Goal: Task Accomplishment & Management: Manage account settings

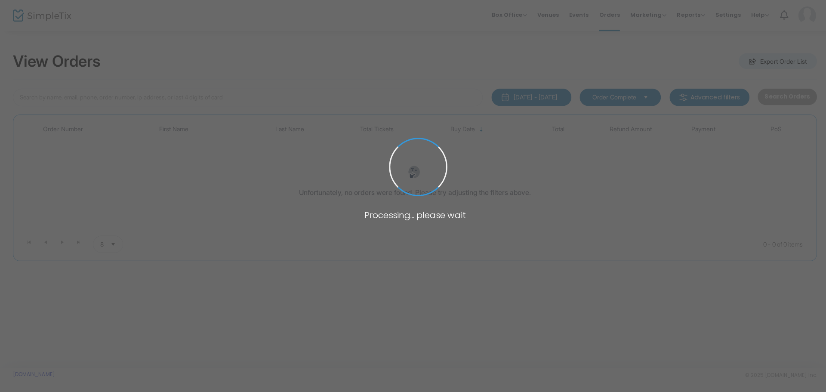
type input "Lison"
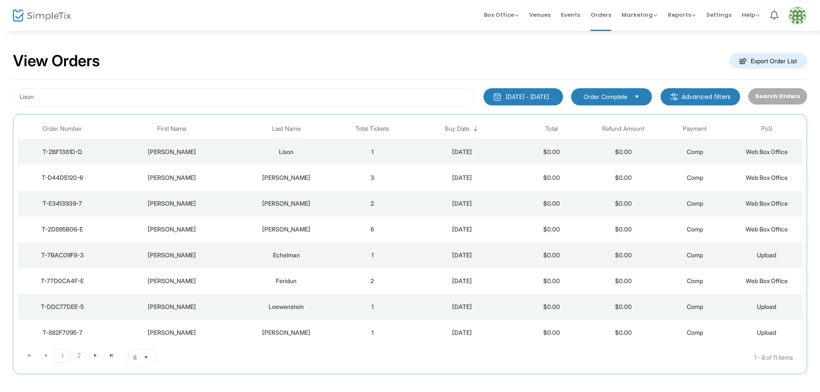
drag, startPoint x: 216, startPoint y: 142, endPoint x: 216, endPoint y: 149, distance: 7.3
click at [216, 149] on td "[PERSON_NAME]" at bounding box center [171, 152] width 129 height 26
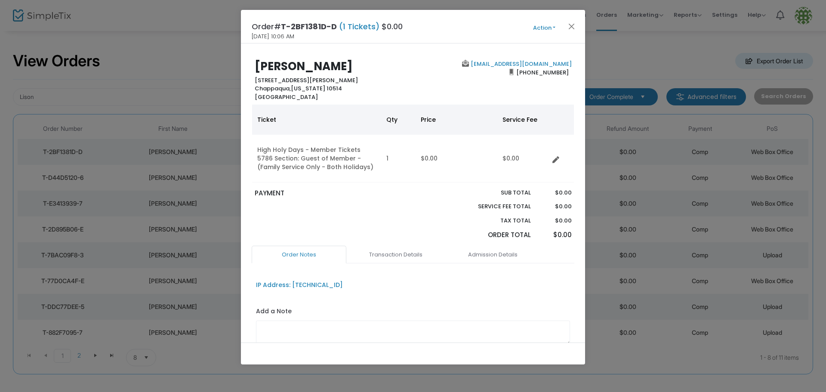
scroll to position [64, 0]
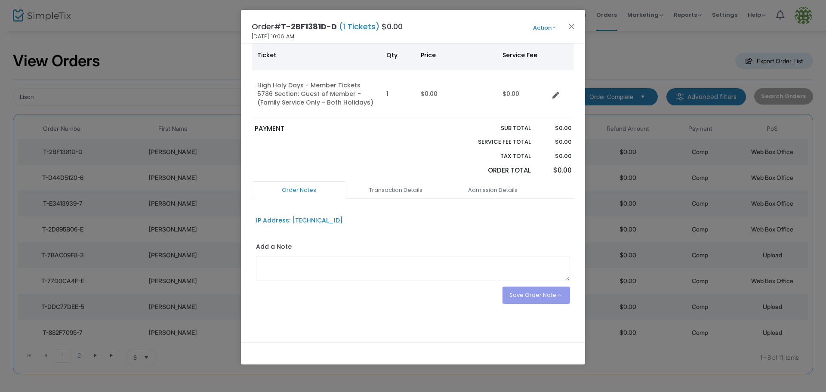
click at [512, 176] on div "Sub total Service Fee Total Tax Total Order Total" at bounding box center [494, 152] width 81 height 57
click at [505, 185] on link "Admission Details" at bounding box center [492, 190] width 95 height 18
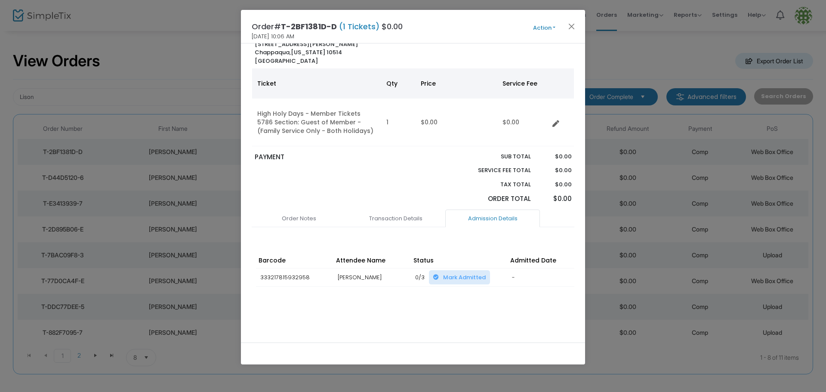
scroll to position [30, 0]
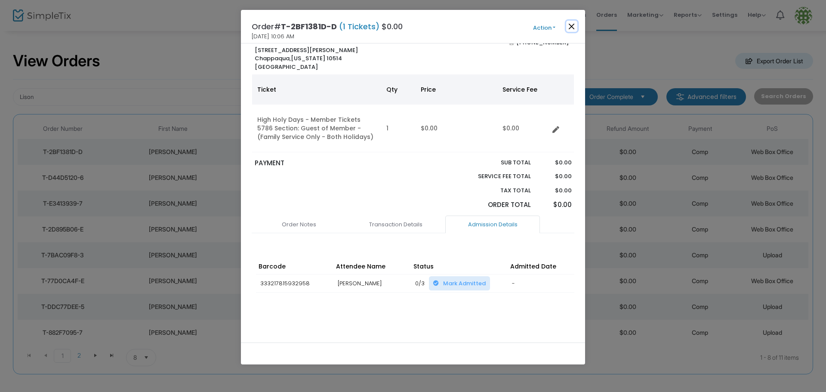
click at [577, 23] on button "Close" at bounding box center [571, 26] width 11 height 11
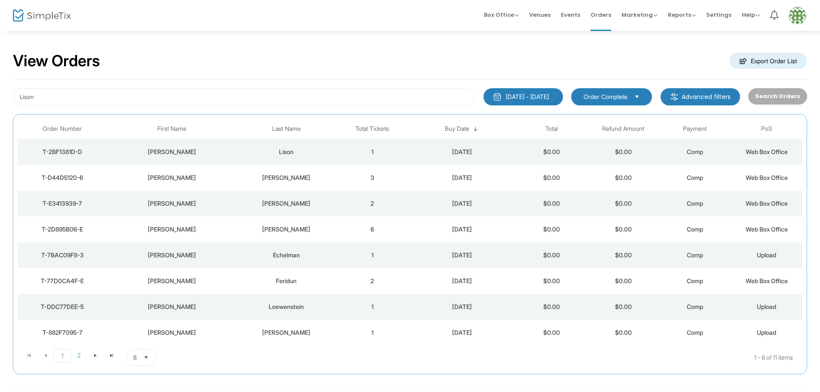
click at [308, 157] on td "Lison" at bounding box center [286, 152] width 100 height 26
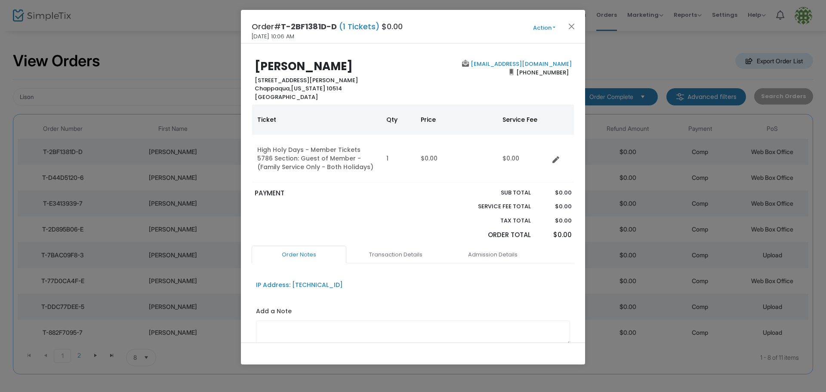
click at [547, 24] on button "Action" at bounding box center [544, 27] width 52 height 9
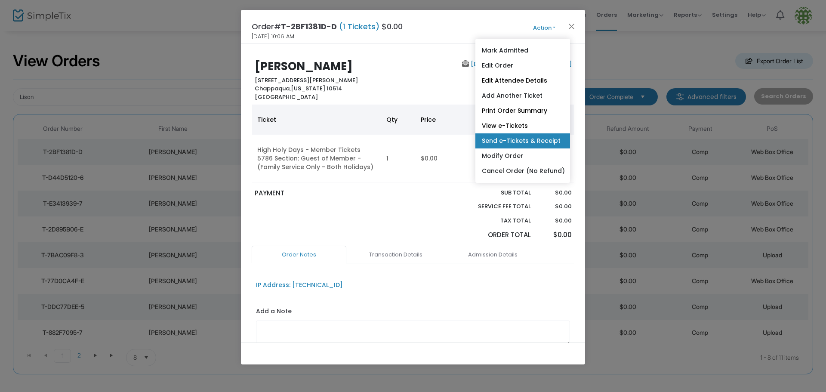
click at [519, 141] on link "Send e-Tickets & Receipt" at bounding box center [522, 140] width 95 height 15
type input "andylison02@gmail.com"
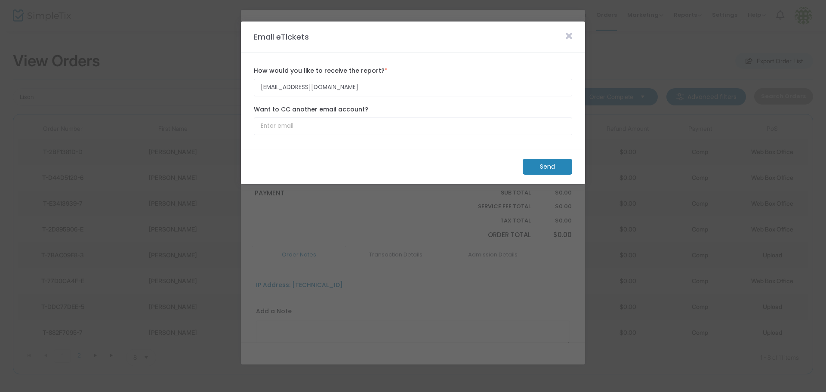
click at [556, 166] on m-button "Send" at bounding box center [546, 167] width 49 height 16
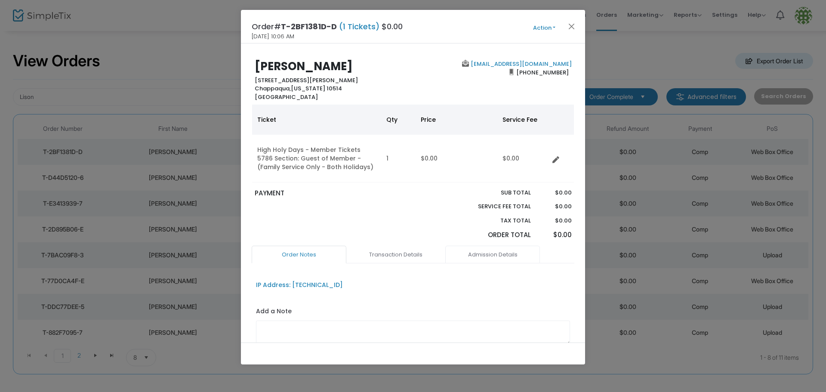
click at [483, 259] on link "Admission Details" at bounding box center [492, 255] width 95 height 18
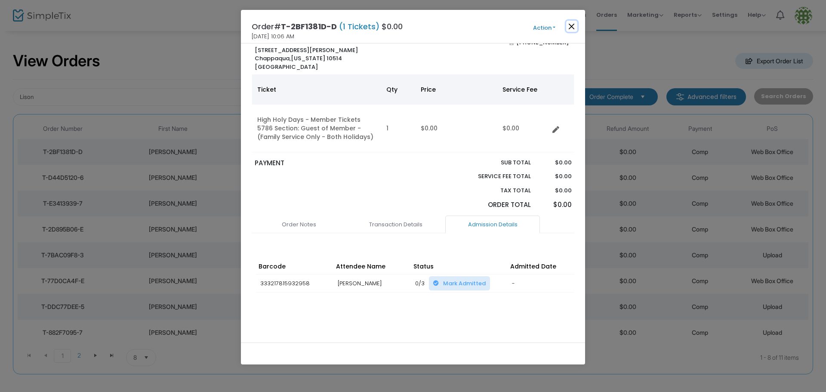
click at [572, 27] on button "Close" at bounding box center [571, 26] width 11 height 11
